Goal: Task Accomplishment & Management: Manage account settings

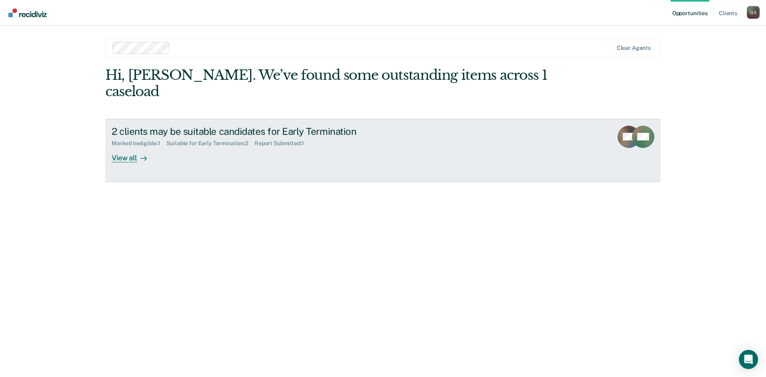
click at [137, 153] on div at bounding box center [142, 157] width 10 height 9
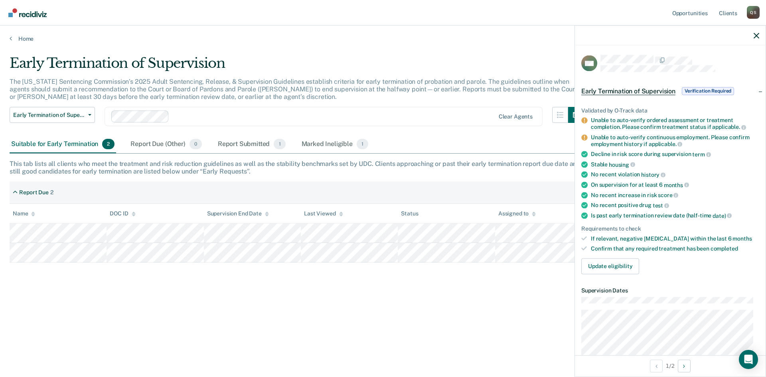
click at [698, 90] on span "Verification Required" at bounding box center [708, 91] width 52 height 8
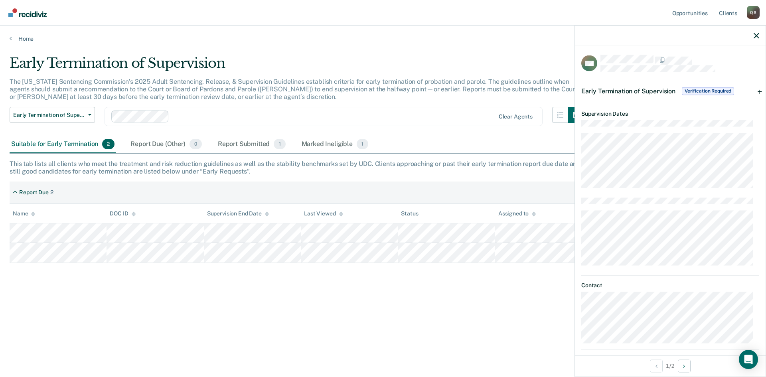
click at [698, 90] on span "Verification Required" at bounding box center [708, 91] width 52 height 8
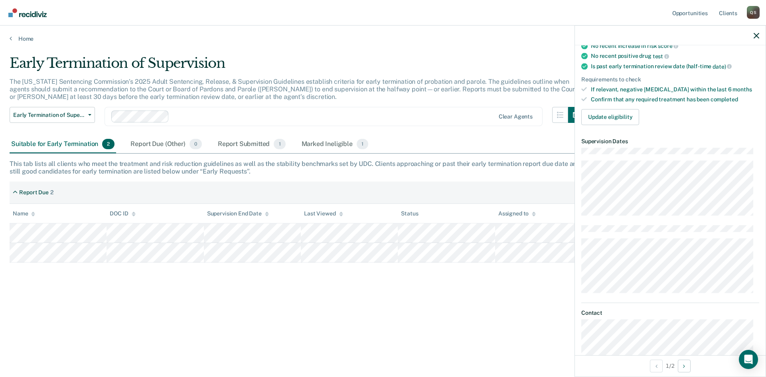
scroll to position [160, 0]
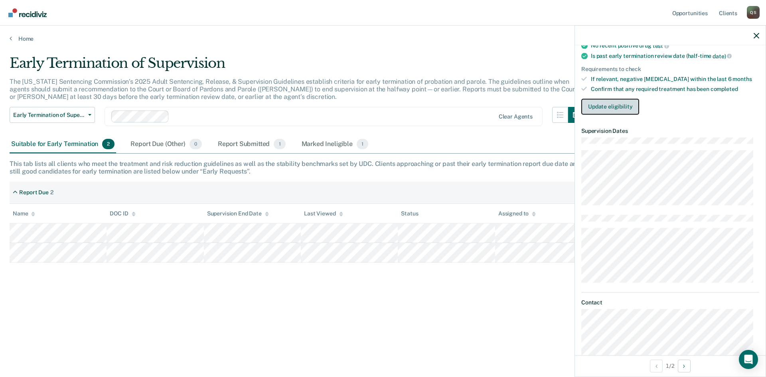
click at [605, 108] on button "Update eligibility" at bounding box center [610, 107] width 58 height 16
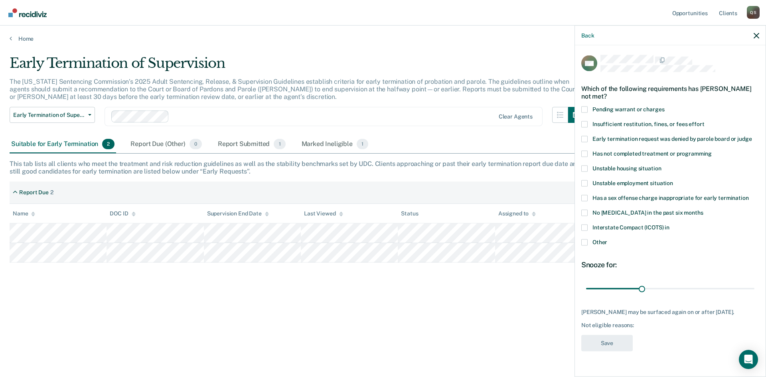
click at [585, 243] on span at bounding box center [584, 242] width 6 height 6
click at [607, 239] on input "Other" at bounding box center [607, 239] width 0 height 0
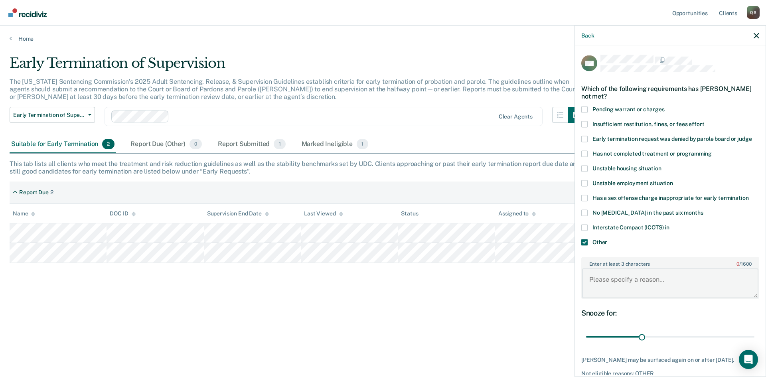
click at [608, 284] on textarea "Enter at least 3 characters 0 / 1600" at bounding box center [670, 283] width 176 height 30
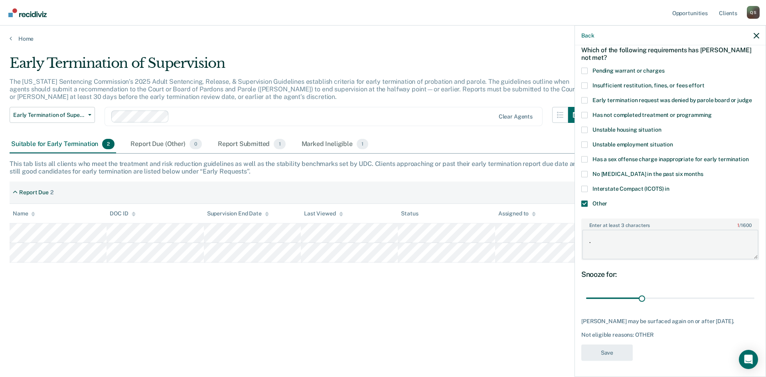
scroll to position [45, 0]
type textarea "."
click at [607, 233] on textarea "." at bounding box center [670, 245] width 176 height 30
type textarea "on list"
click at [604, 352] on button "Save" at bounding box center [606, 352] width 51 height 16
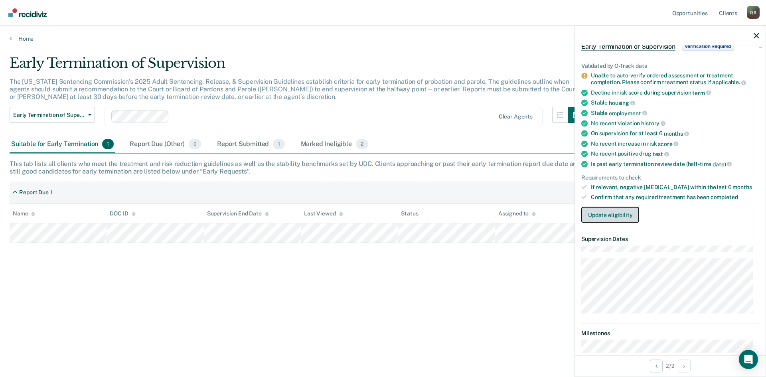
click at [603, 214] on button "Update eligibility" at bounding box center [610, 215] width 58 height 16
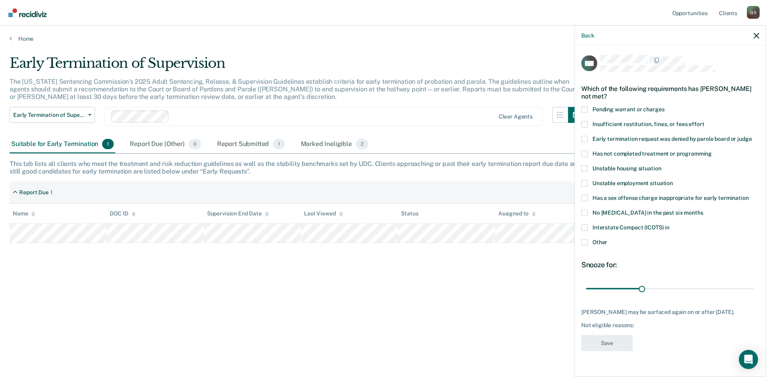
click at [582, 243] on span at bounding box center [584, 242] width 6 height 6
click at [607, 239] on input "Other" at bounding box center [607, 239] width 0 height 0
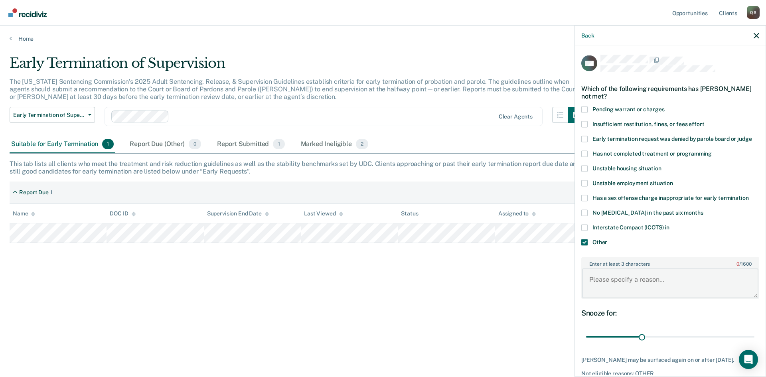
click at [604, 279] on textarea "Enter at least 3 characters 0 / 1600" at bounding box center [670, 283] width 176 height 30
type textarea "still in drug treatment"
drag, startPoint x: 641, startPoint y: 335, endPoint x: 692, endPoint y: 337, distance: 51.5
type input "60"
click at [692, 337] on input "range" at bounding box center [670, 337] width 168 height 14
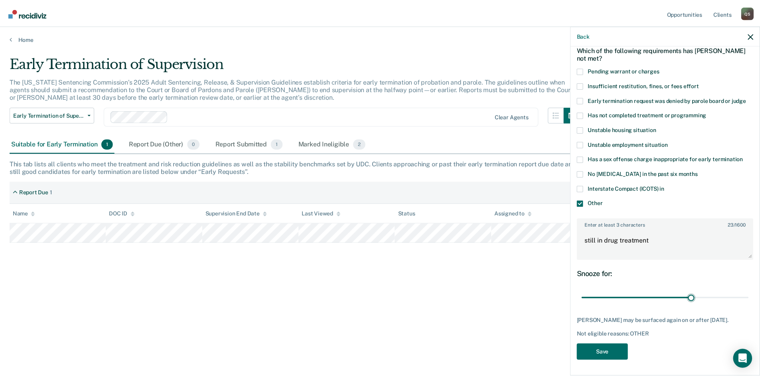
scroll to position [45, 0]
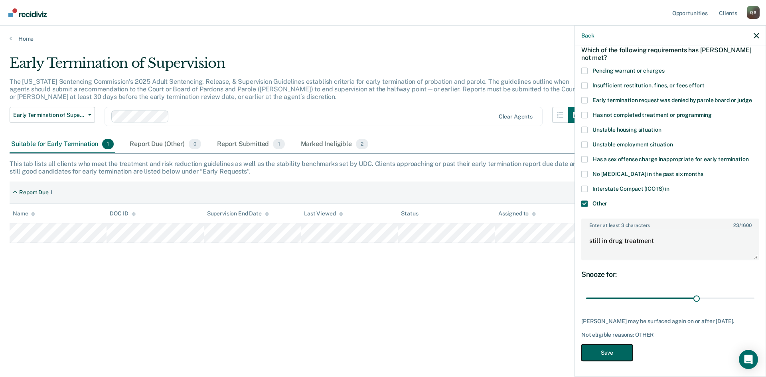
click at [608, 351] on button "Save" at bounding box center [606, 352] width 51 height 16
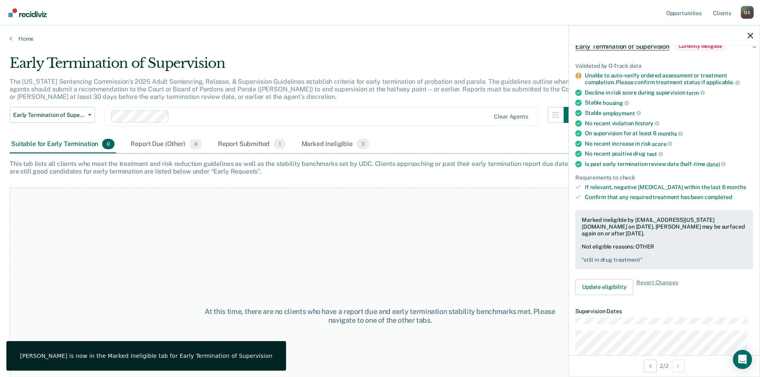
click at [428, 253] on div "At this time, there are no clients who have a report due and early termination …" at bounding box center [380, 316] width 741 height 256
